Goal: Information Seeking & Learning: Learn about a topic

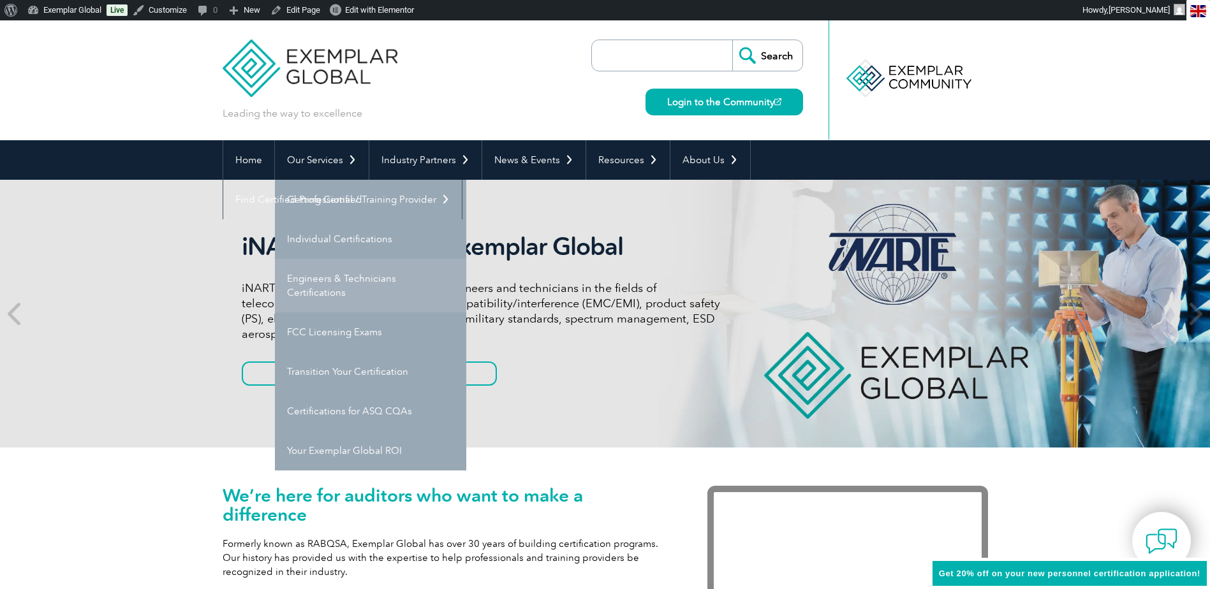
click at [367, 281] on link "Engineers & Technicians Certifications" at bounding box center [370, 286] width 191 height 54
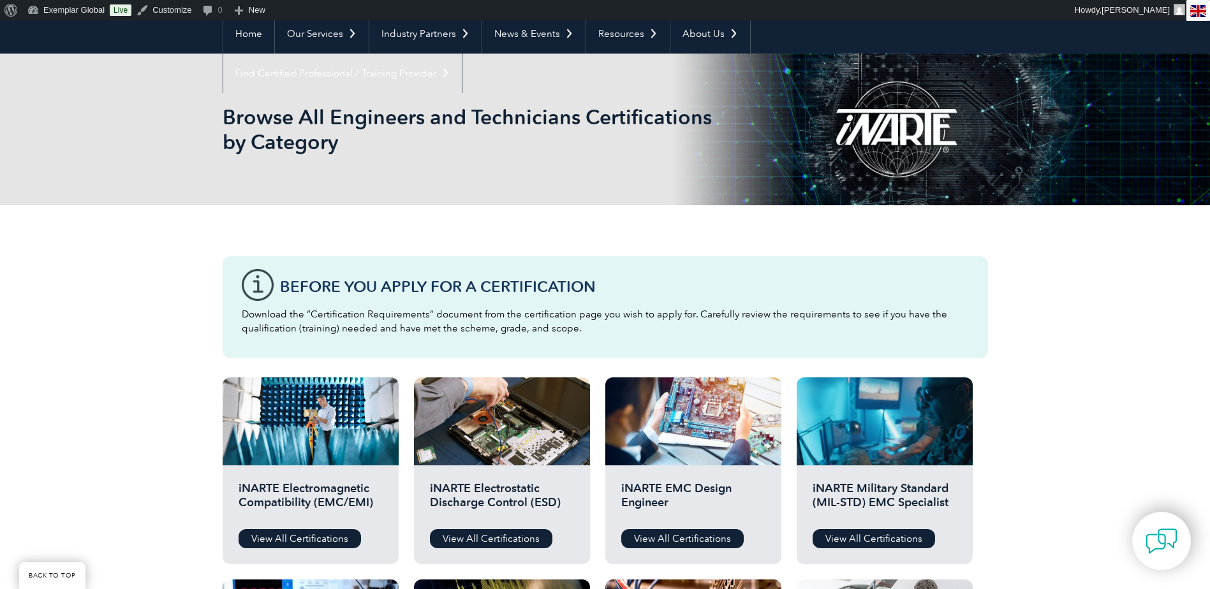
scroll to position [255, 0]
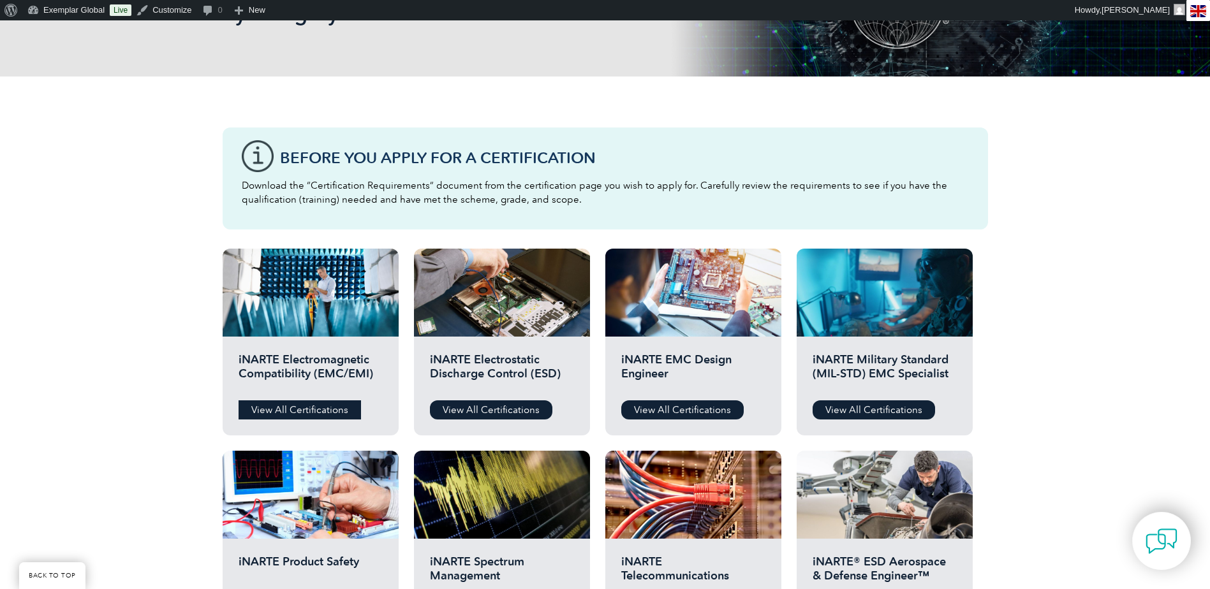
click at [313, 413] on link "View All Certifications" at bounding box center [300, 410] width 122 height 19
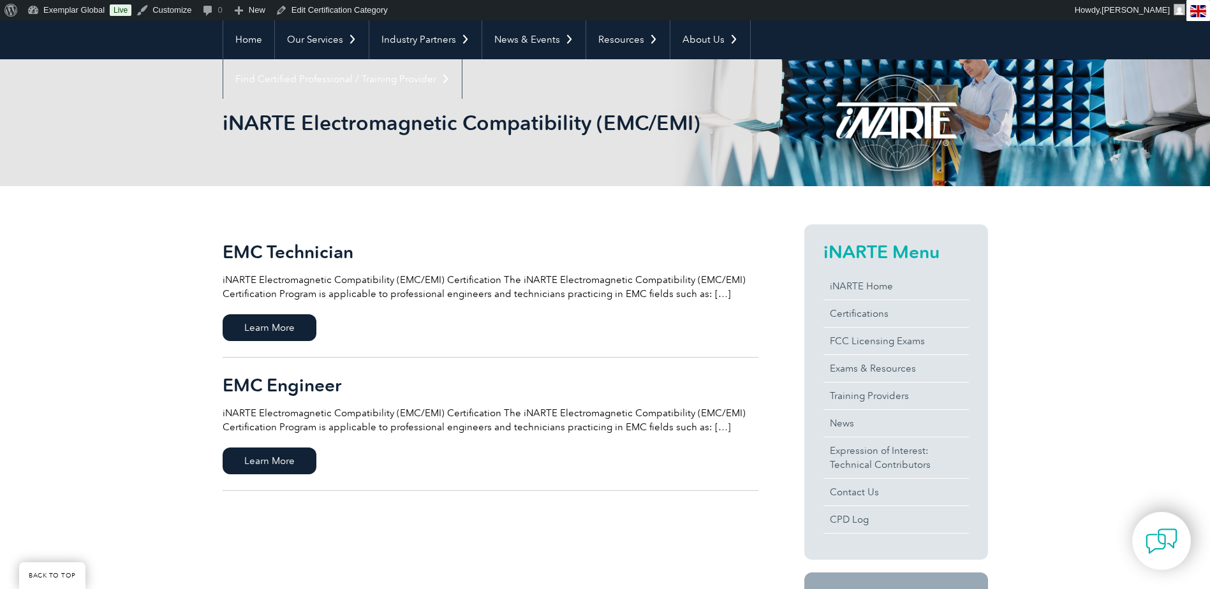
scroll to position [128, 0]
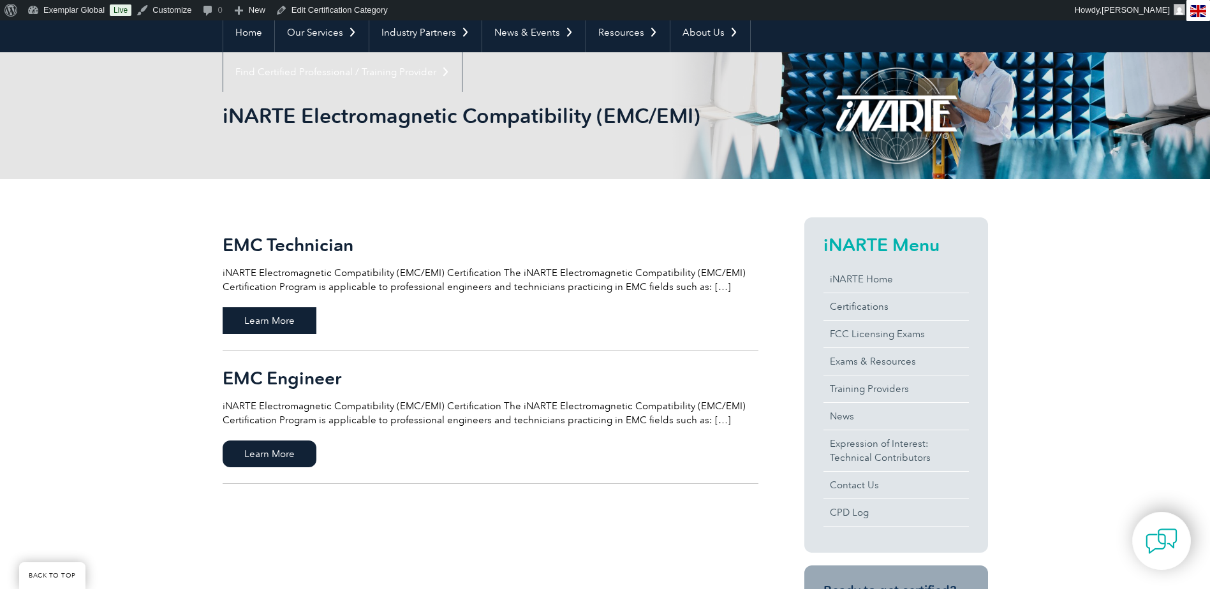
click at [287, 330] on span "Learn More" at bounding box center [270, 320] width 94 height 27
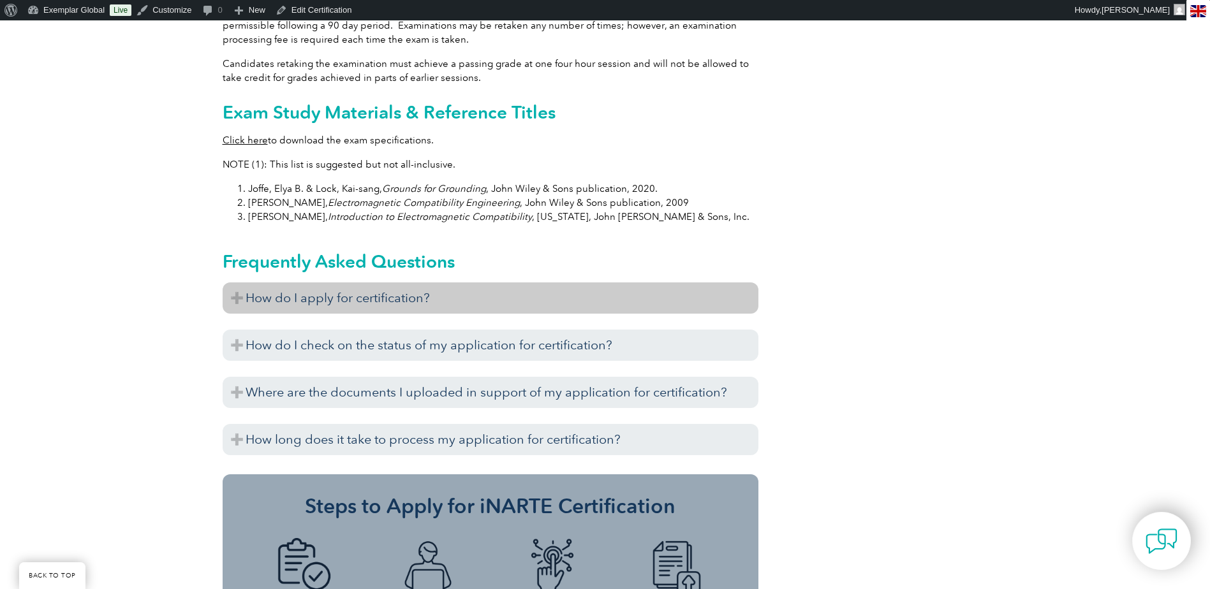
scroll to position [1276, 0]
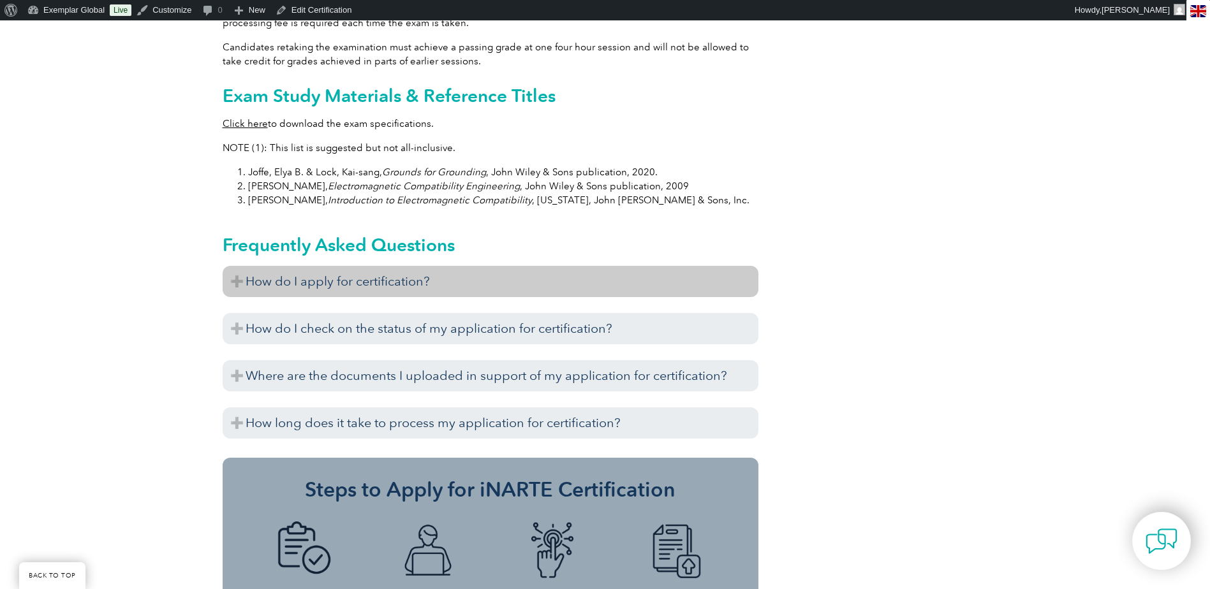
click at [241, 268] on h3 "How do I apply for certification?" at bounding box center [491, 281] width 536 height 31
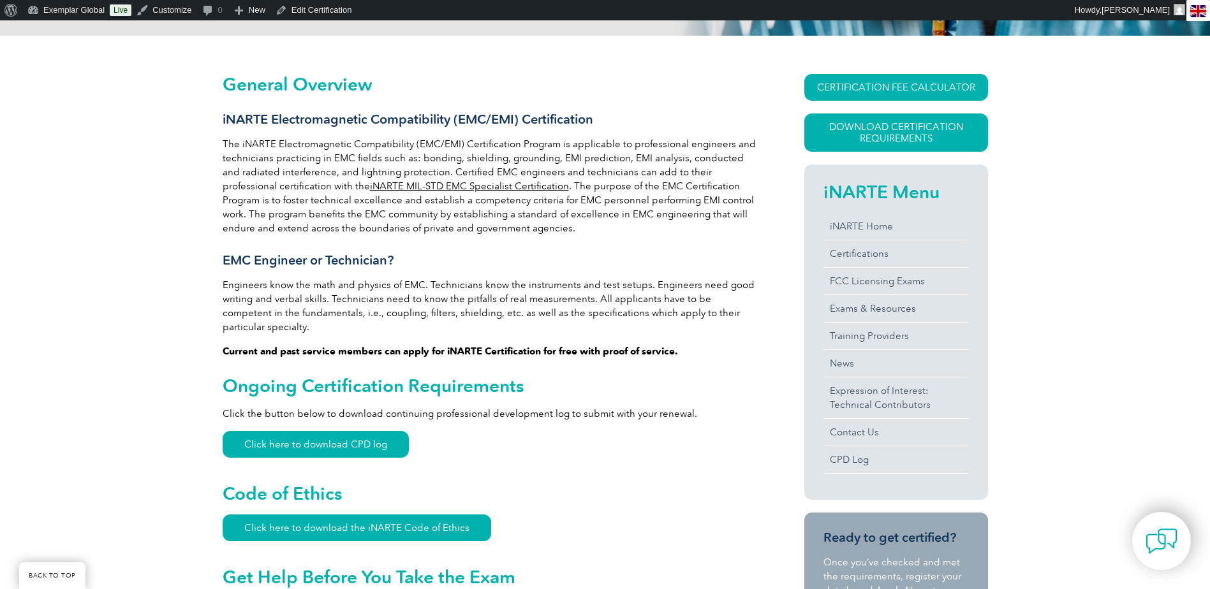
scroll to position [255, 0]
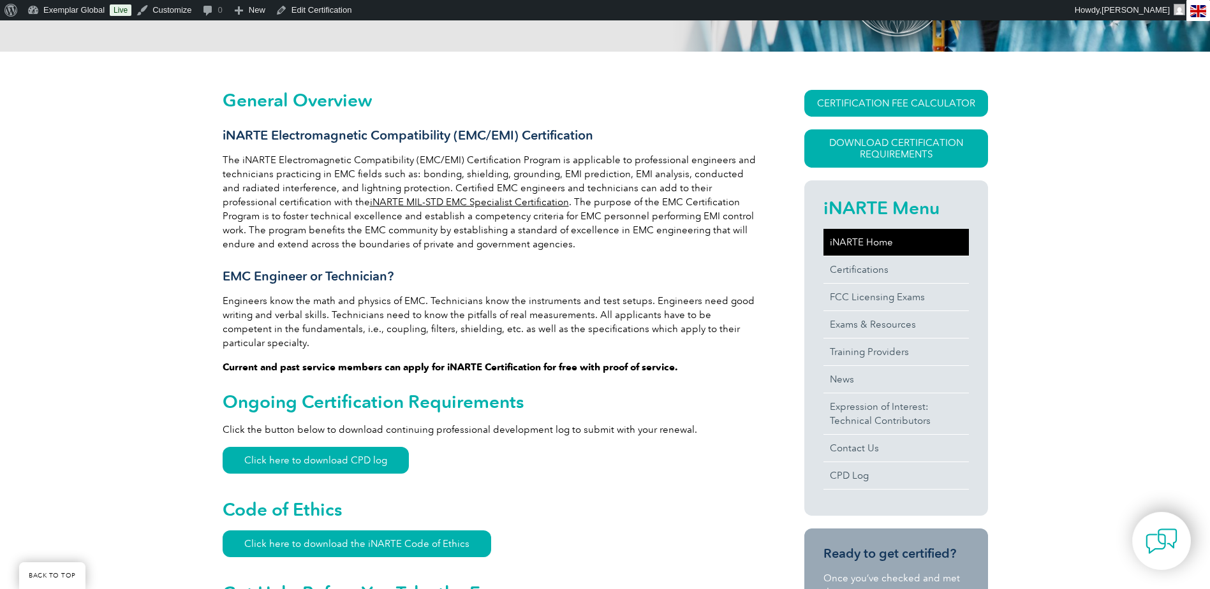
click at [857, 245] on link "iNARTE Home" at bounding box center [895, 242] width 145 height 27
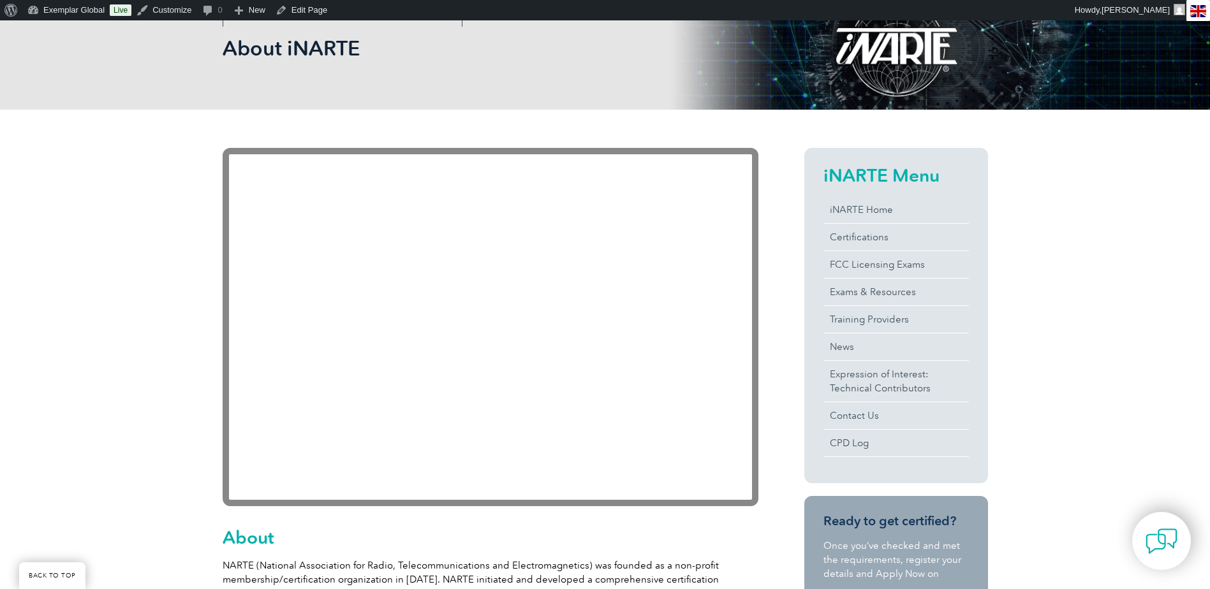
scroll to position [106, 0]
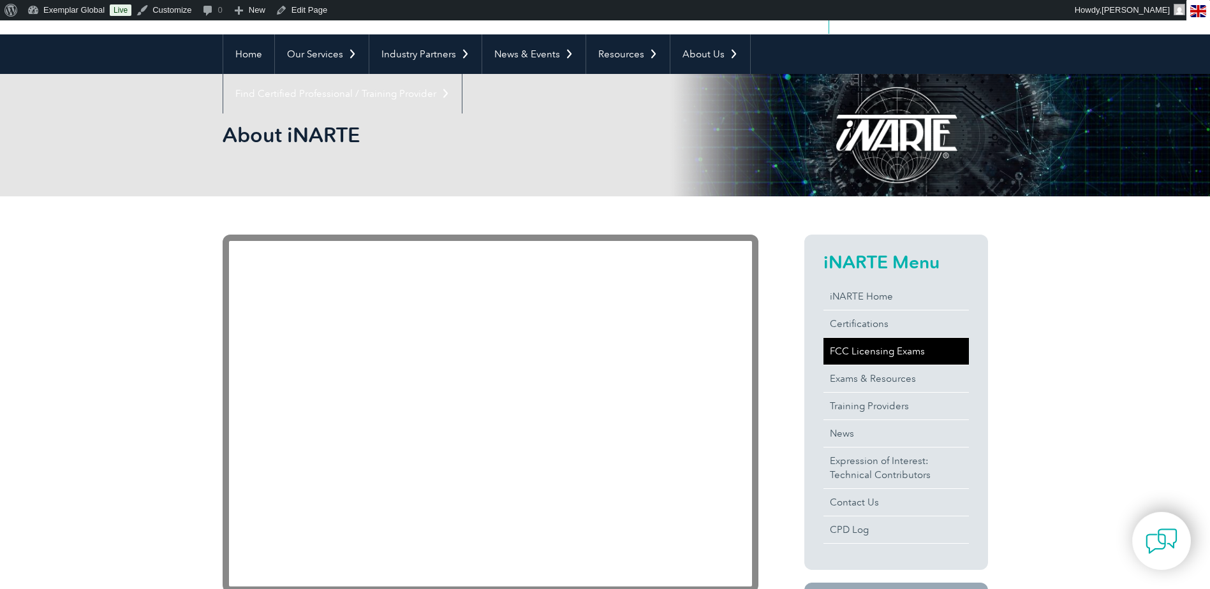
click at [902, 349] on link "FCC Licensing Exams" at bounding box center [895, 351] width 145 height 27
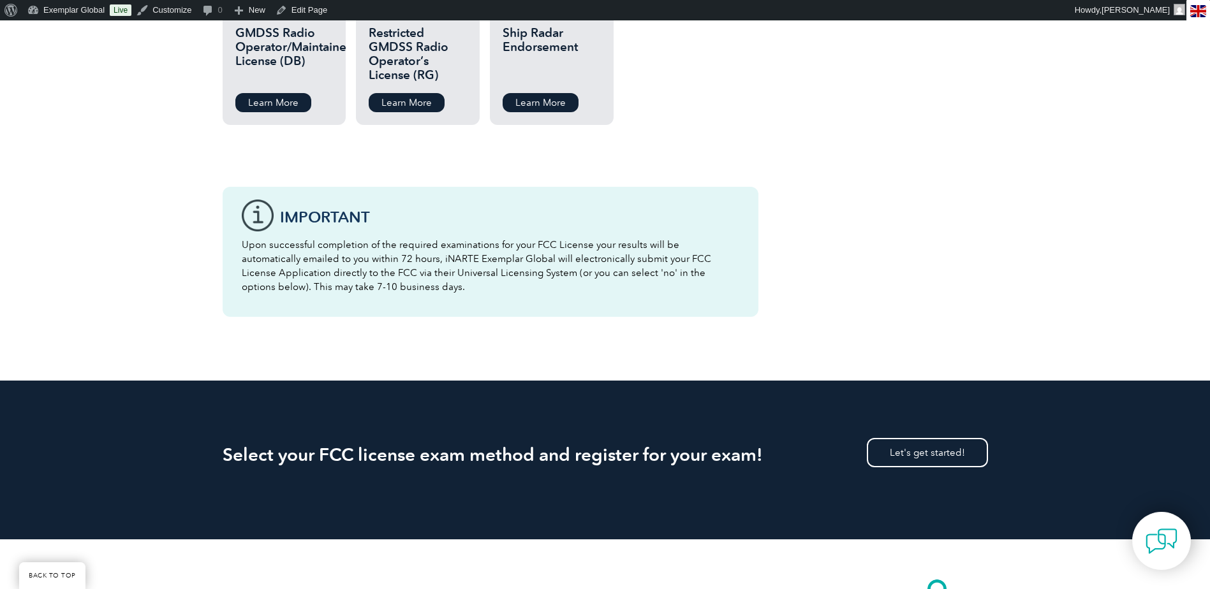
scroll to position [1957, 0]
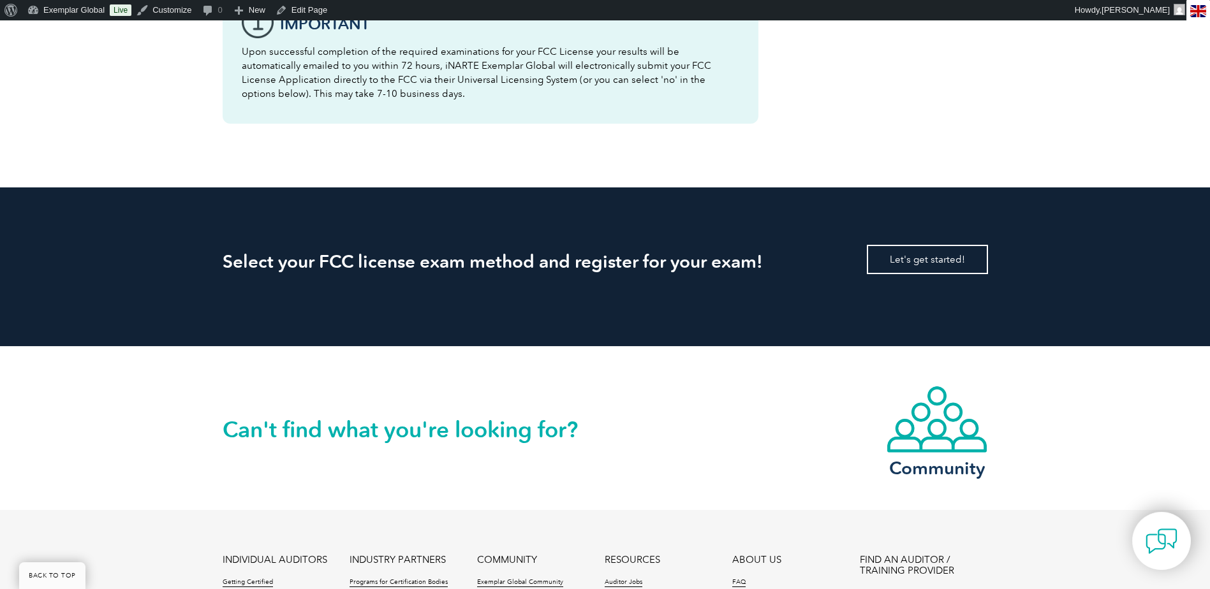
click at [926, 247] on link "Let's get started!" at bounding box center [927, 259] width 121 height 29
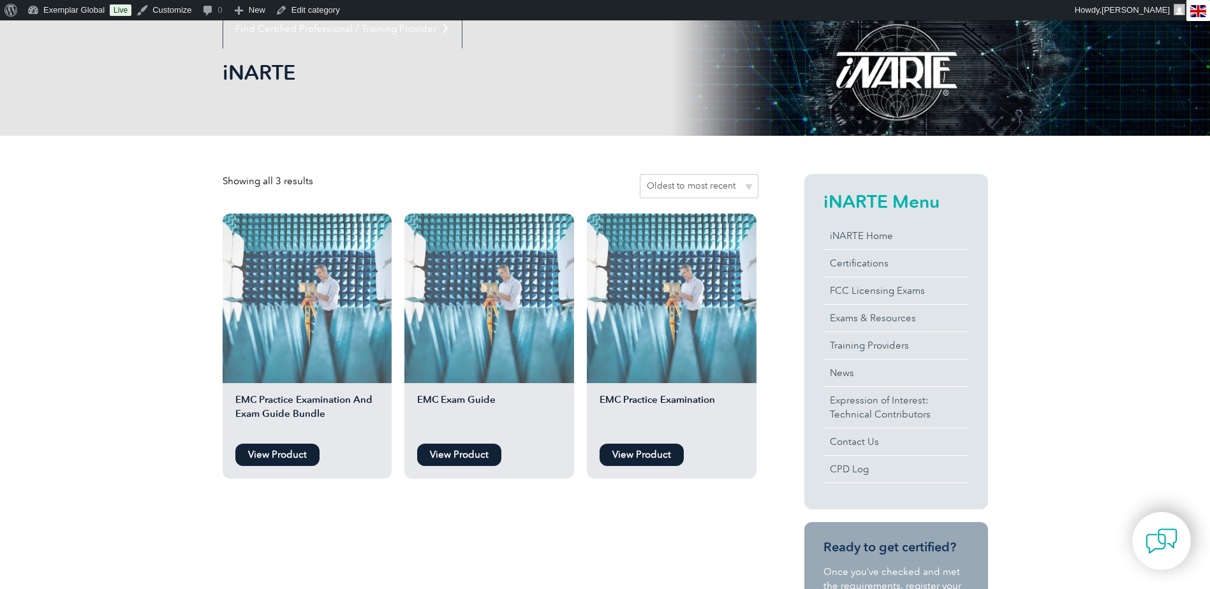
scroll to position [255, 0]
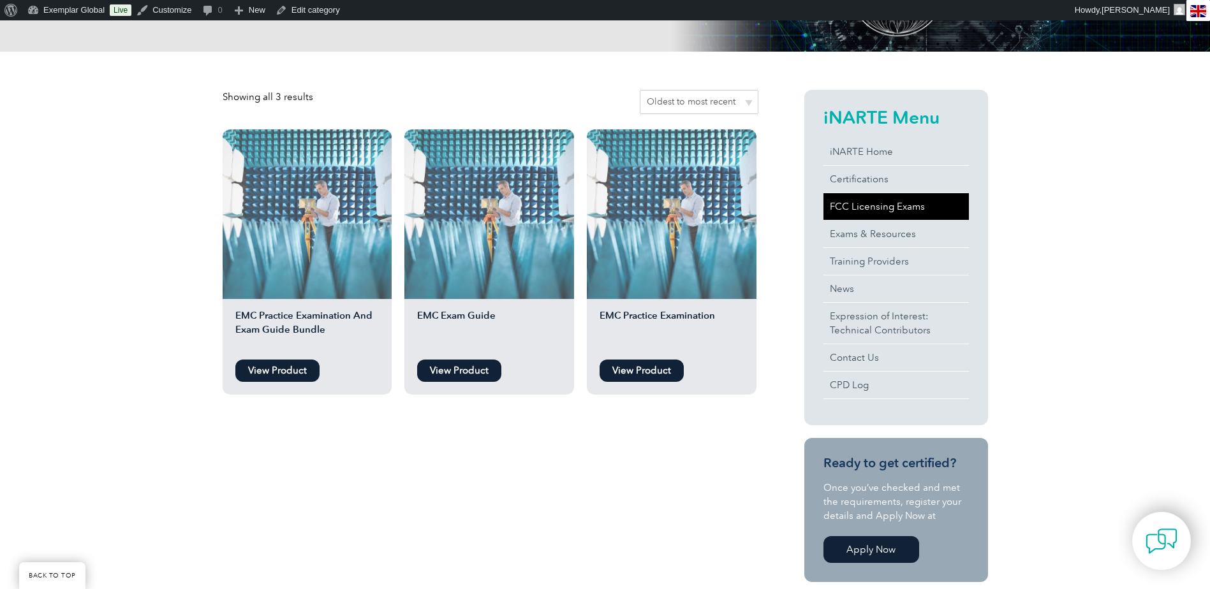
click at [918, 207] on link "FCC Licensing Exams" at bounding box center [895, 206] width 145 height 27
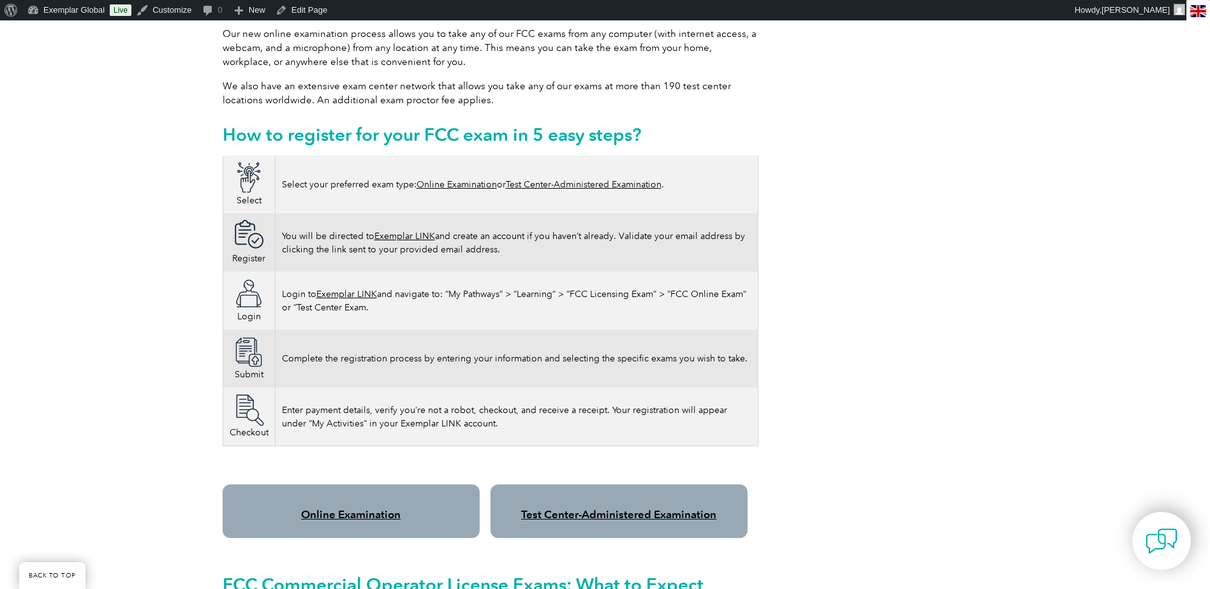
scroll to position [702, 0]
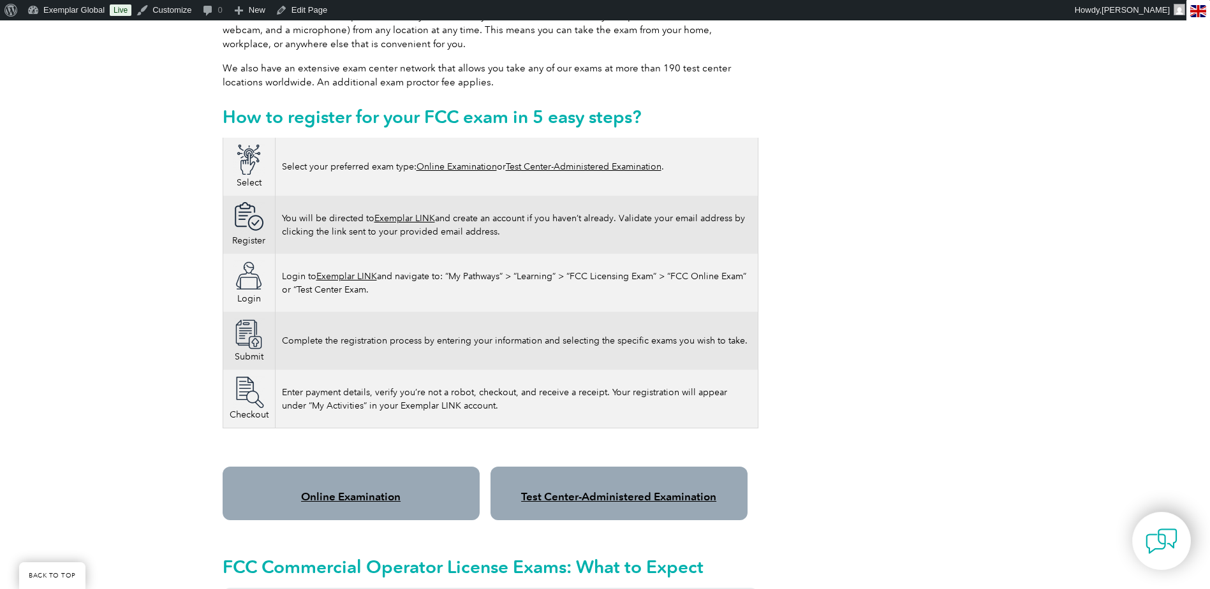
click at [436, 161] on link "Online Examination" at bounding box center [456, 166] width 80 height 11
click at [355, 490] on link "Online Examination" at bounding box center [350, 496] width 99 height 13
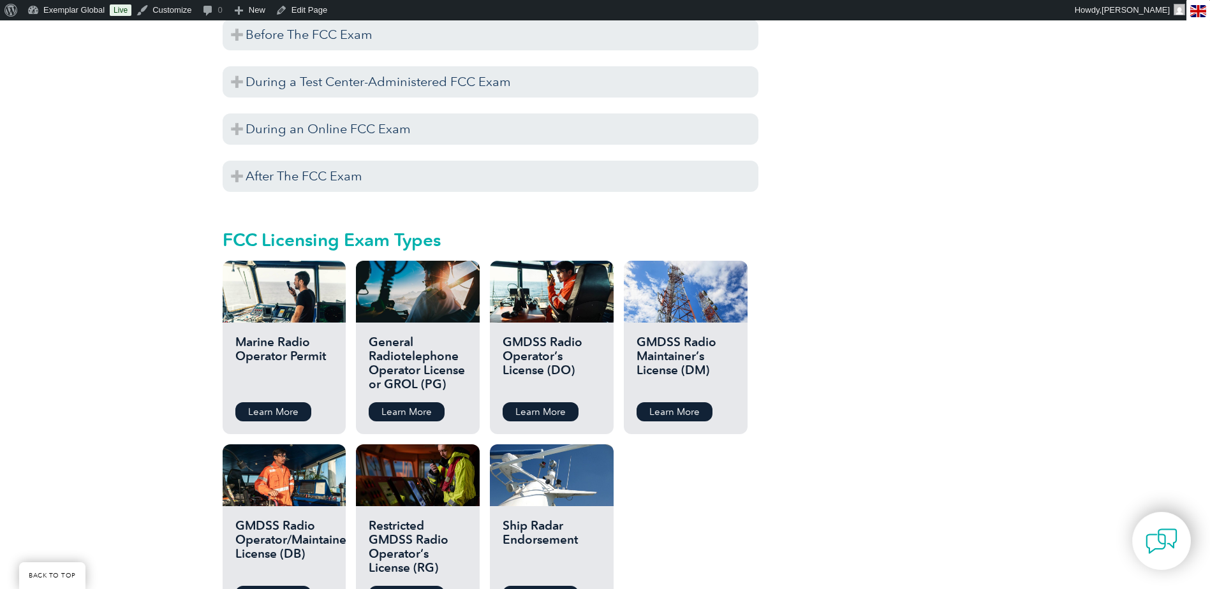
scroll to position [1276, 0]
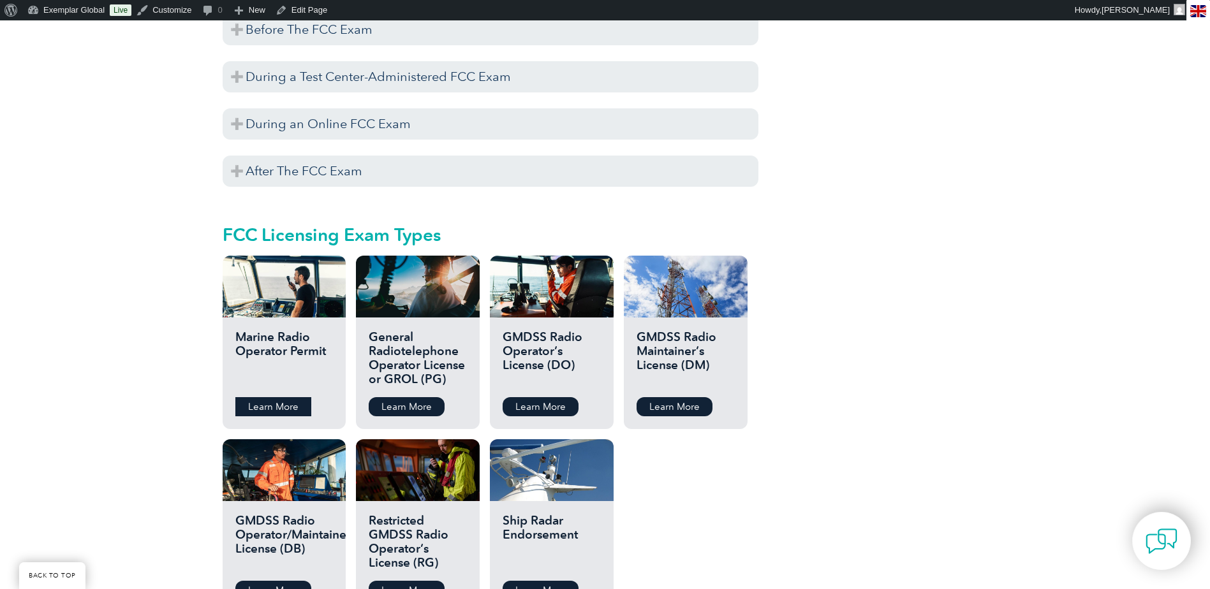
click at [272, 397] on link "Learn More" at bounding box center [273, 406] width 76 height 19
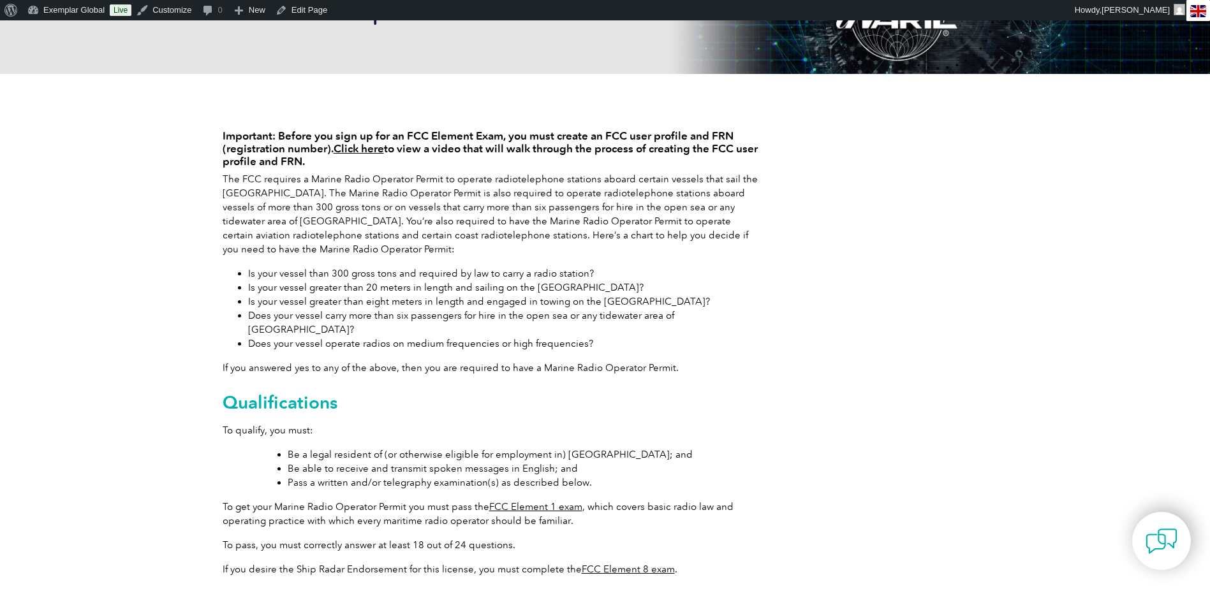
scroll to position [255, 0]
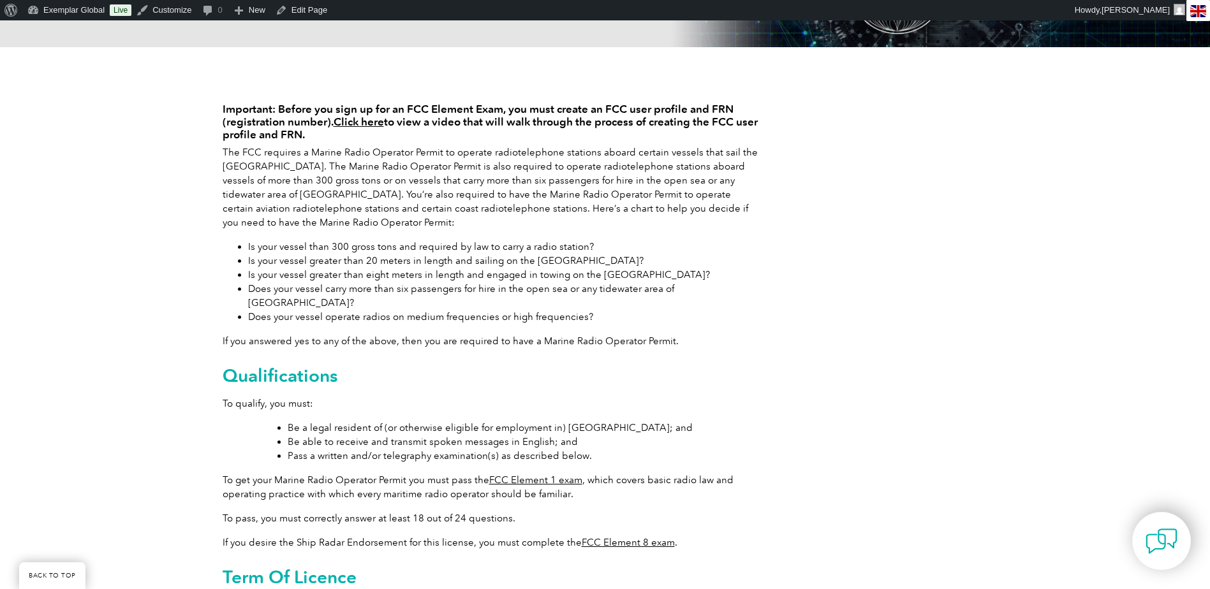
click at [558, 475] on link "FCC Element 1 exam" at bounding box center [535, 480] width 93 height 11
